Goal: Find contact information: Find contact information

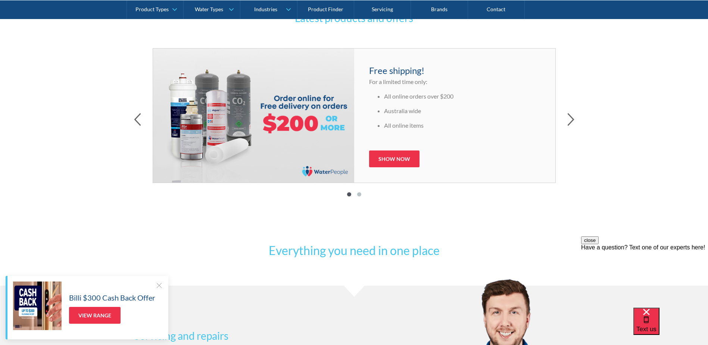
scroll to position [373, 0]
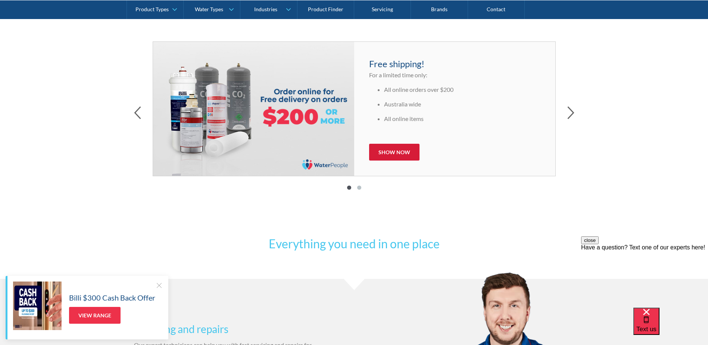
click at [387, 148] on link "Show now" at bounding box center [394, 152] width 50 height 17
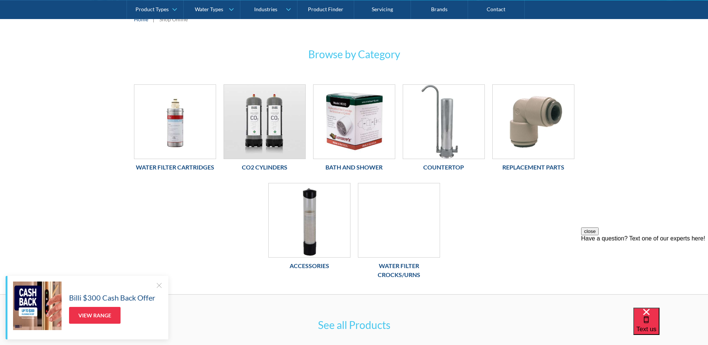
click at [265, 169] on h6 "Co2 Cylinders" at bounding box center [264, 167] width 82 height 9
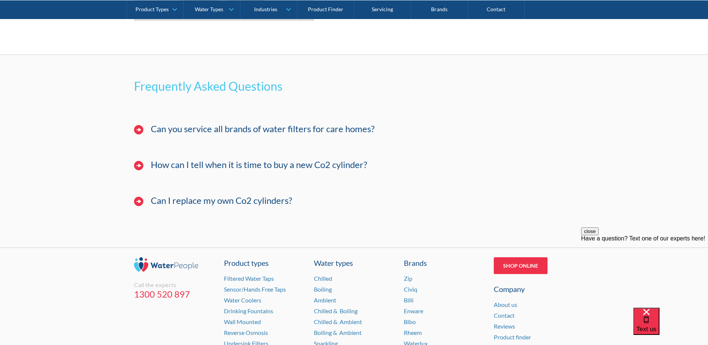
scroll to position [1153, 0]
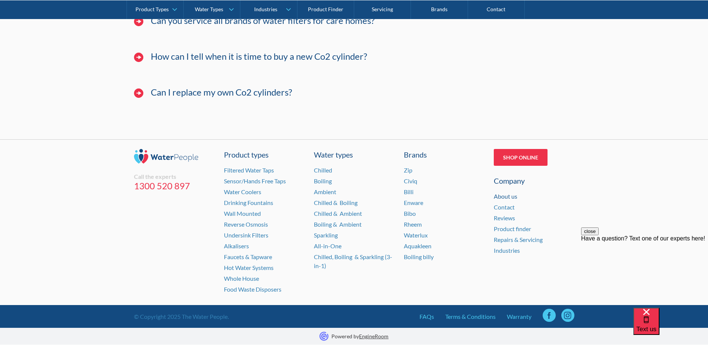
click at [503, 194] on link "About us" at bounding box center [504, 195] width 23 height 7
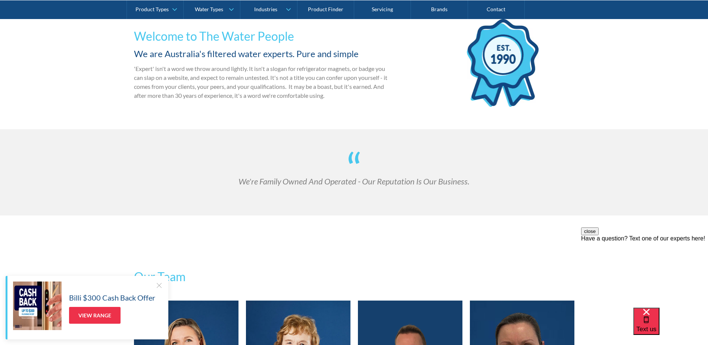
scroll to position [186, 0]
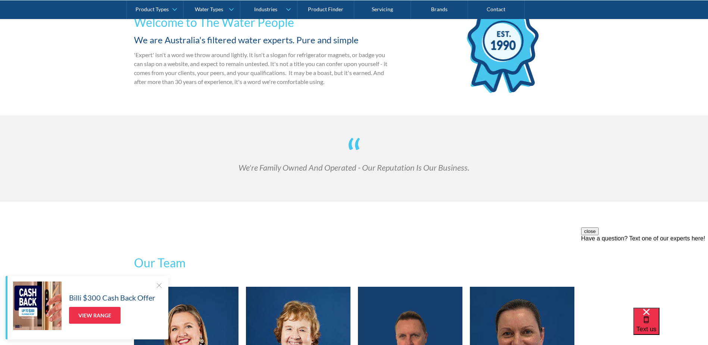
click at [159, 286] on div at bounding box center [158, 284] width 7 height 7
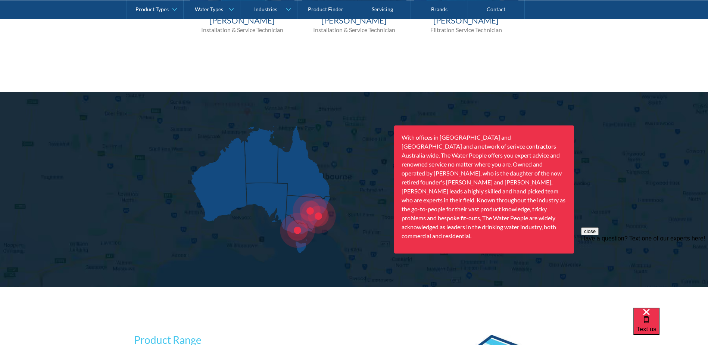
scroll to position [932, 0]
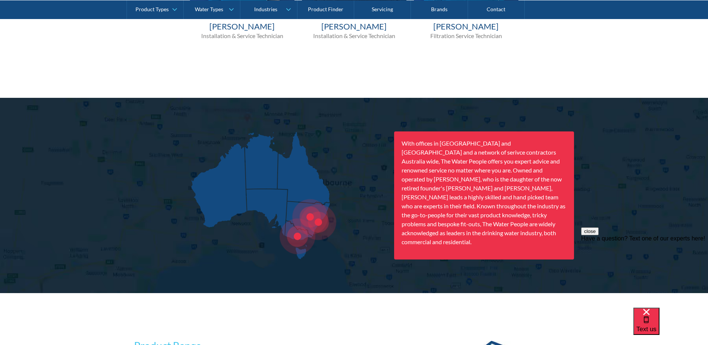
click at [309, 216] on div at bounding box center [310, 217] width 36 height 36
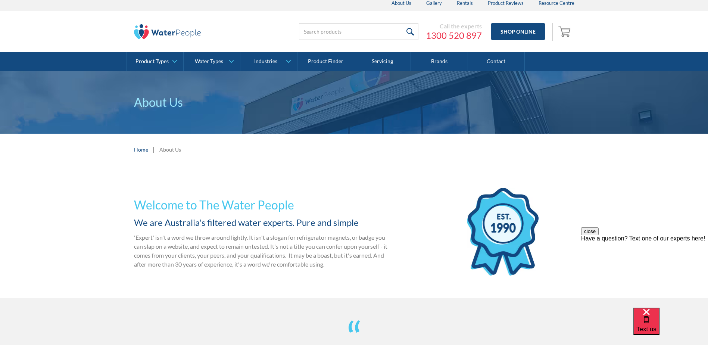
scroll to position [0, 0]
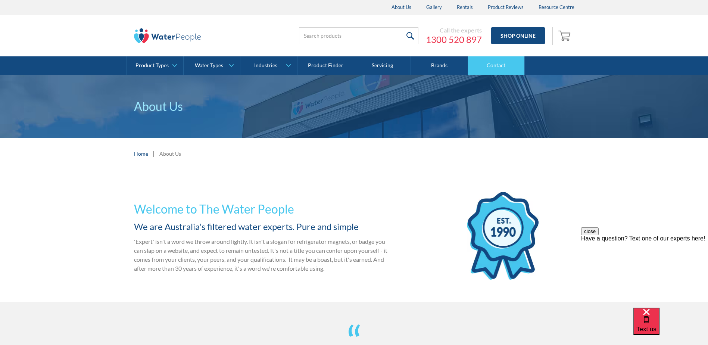
click at [486, 63] on link "Contact" at bounding box center [496, 65] width 57 height 19
